Goal: Information Seeking & Learning: Learn about a topic

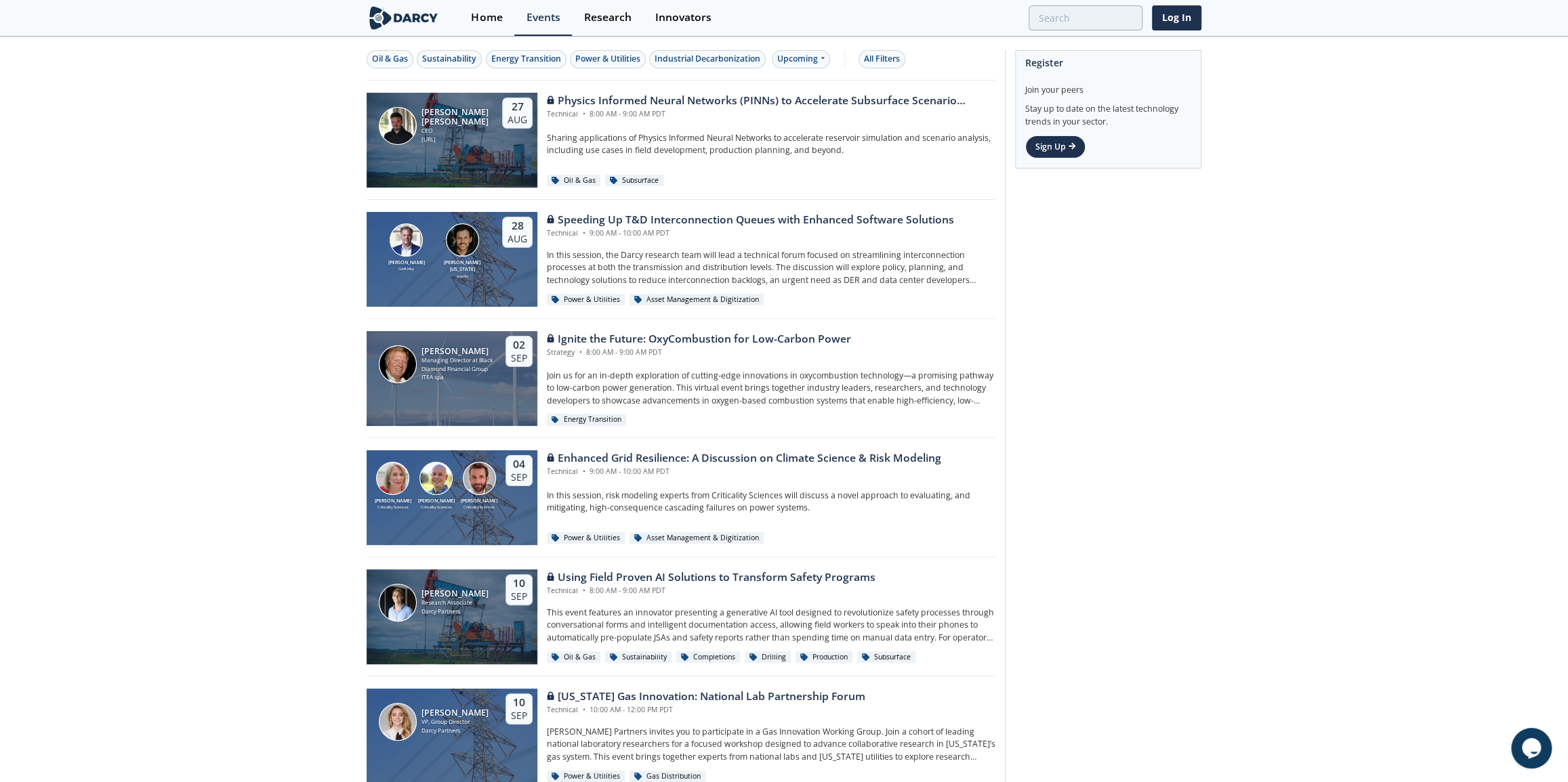
click at [765, 205] on div "[PERSON_NAME] GridUnity [PERSON_NAME][US_STATE] envelio [DATE] Speeding Up T&D …" at bounding box center [680, 259] width 628 height 120
click at [770, 218] on div "Speeding Up T&D Interconnection Queues with Enhanced Software Solutions" at bounding box center [750, 220] width 407 height 16
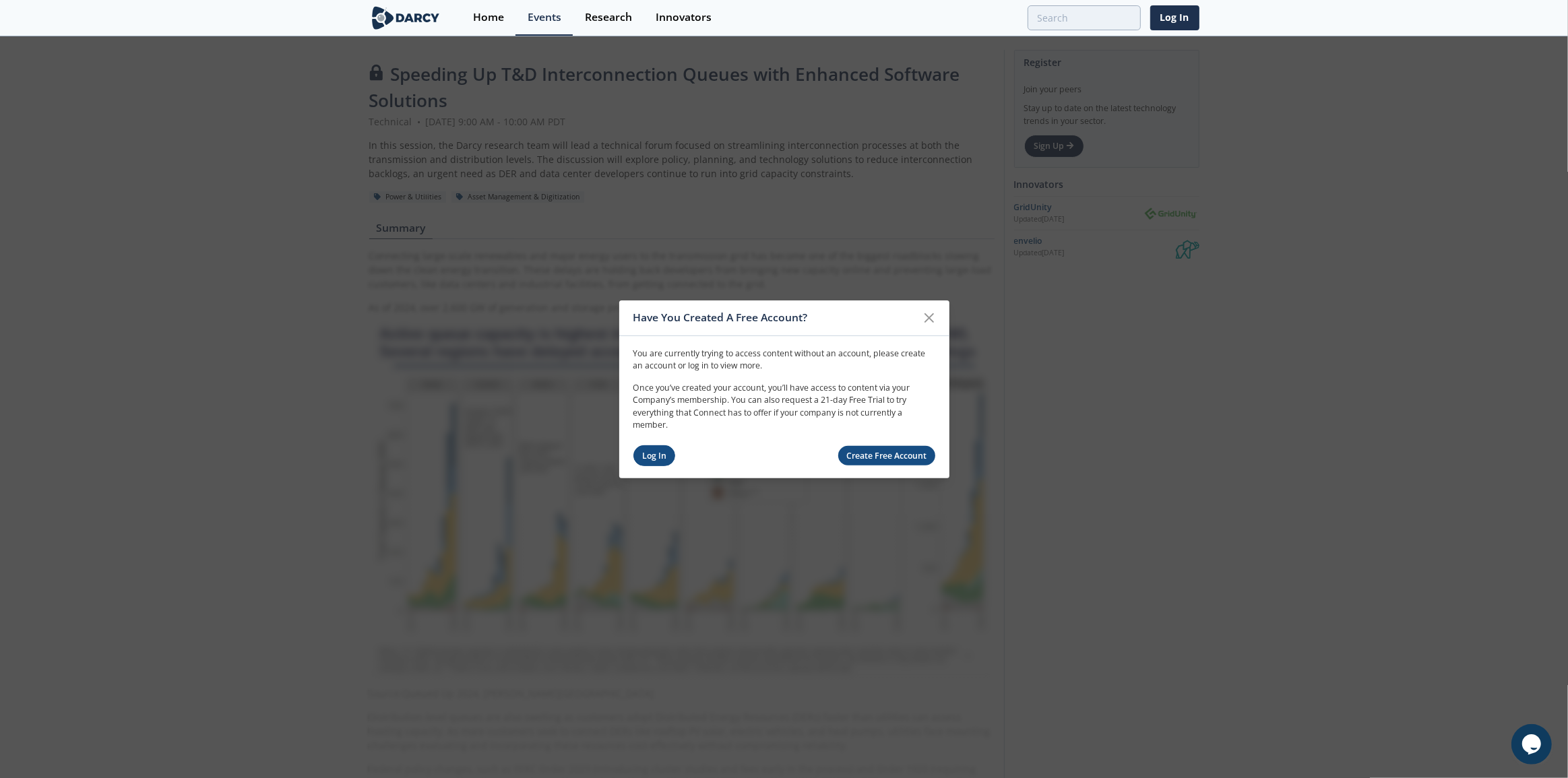
click at [648, 455] on link "Log In" at bounding box center [654, 455] width 43 height 21
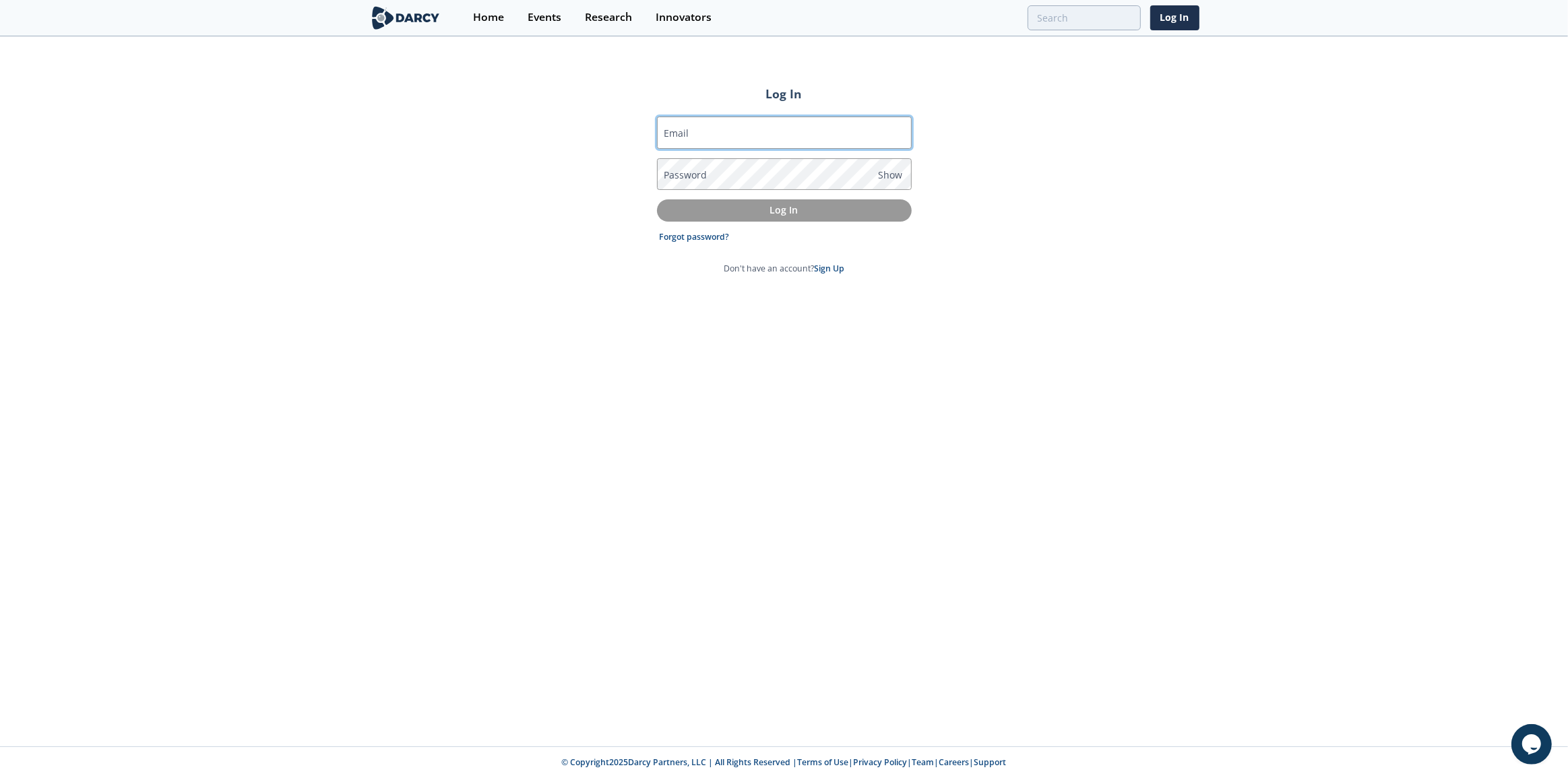
click at [789, 136] on input "Email" at bounding box center [784, 133] width 255 height 33
type input "kseymour@cleanpower.com"
click at [706, 425] on div "Log In Email kseymour@cleanpower.com Password Show Log In Forgot password? Don'…" at bounding box center [784, 392] width 1568 height 710
click at [1207, 256] on div "Log In Email kseymour@cleanpower.com Password Show Log In Forgot password? Don'…" at bounding box center [784, 392] width 1568 height 710
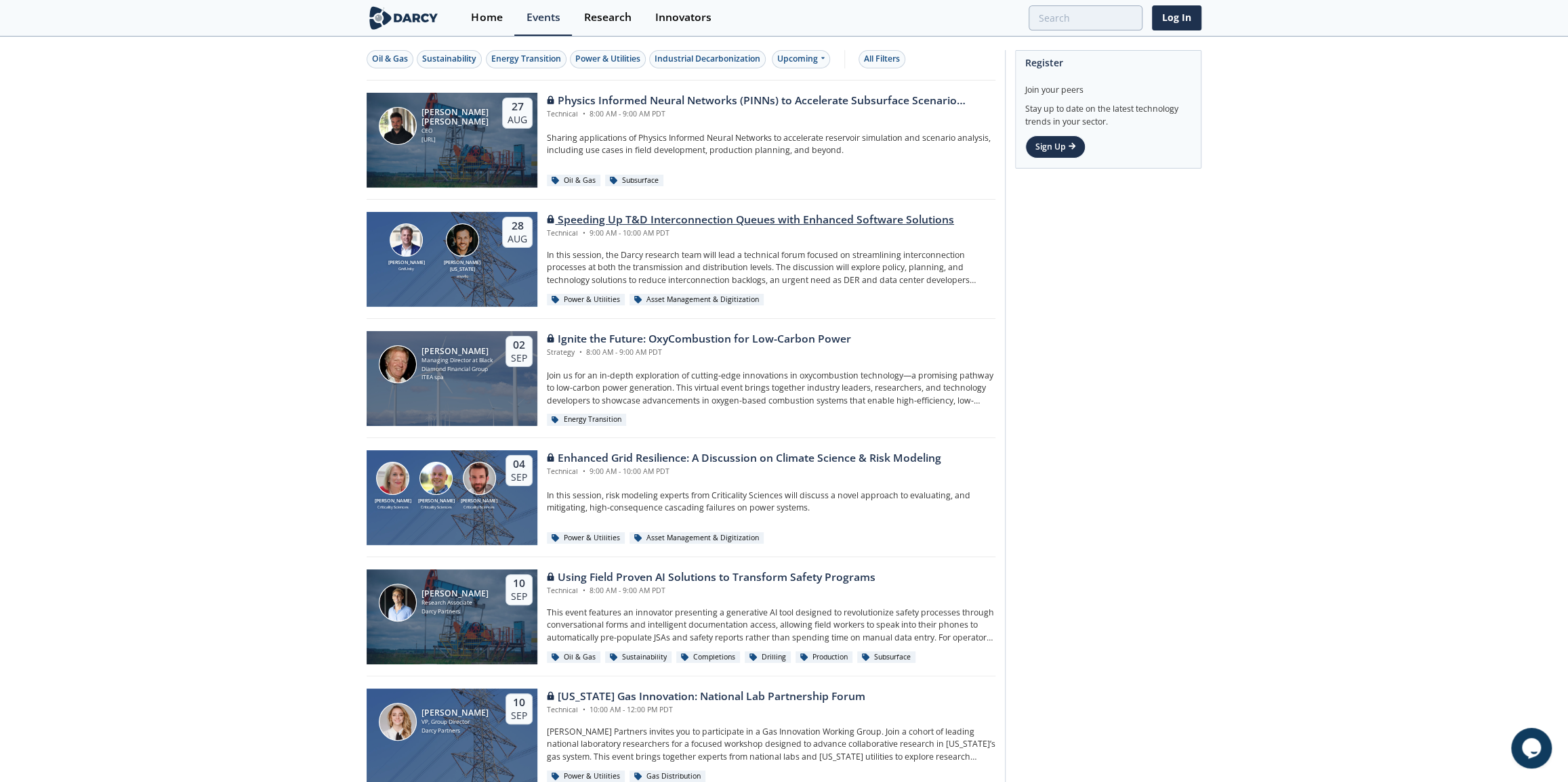
click at [791, 268] on p "In this session, the Darcy research team will lead a technical forum focused on…" at bounding box center [771, 267] width 449 height 37
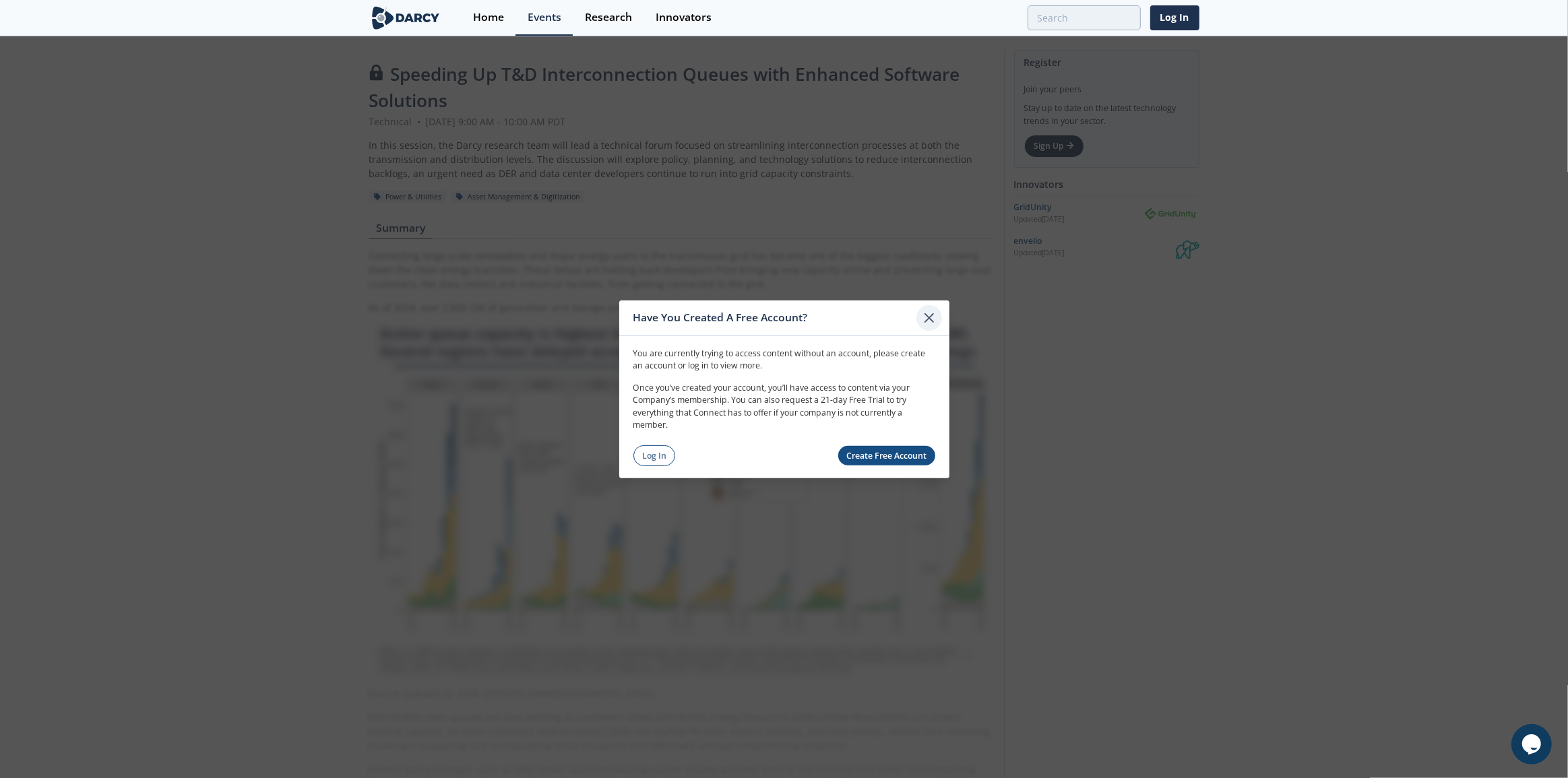
click at [929, 323] on icon at bounding box center [929, 318] width 16 height 16
